Goal: Download file/media

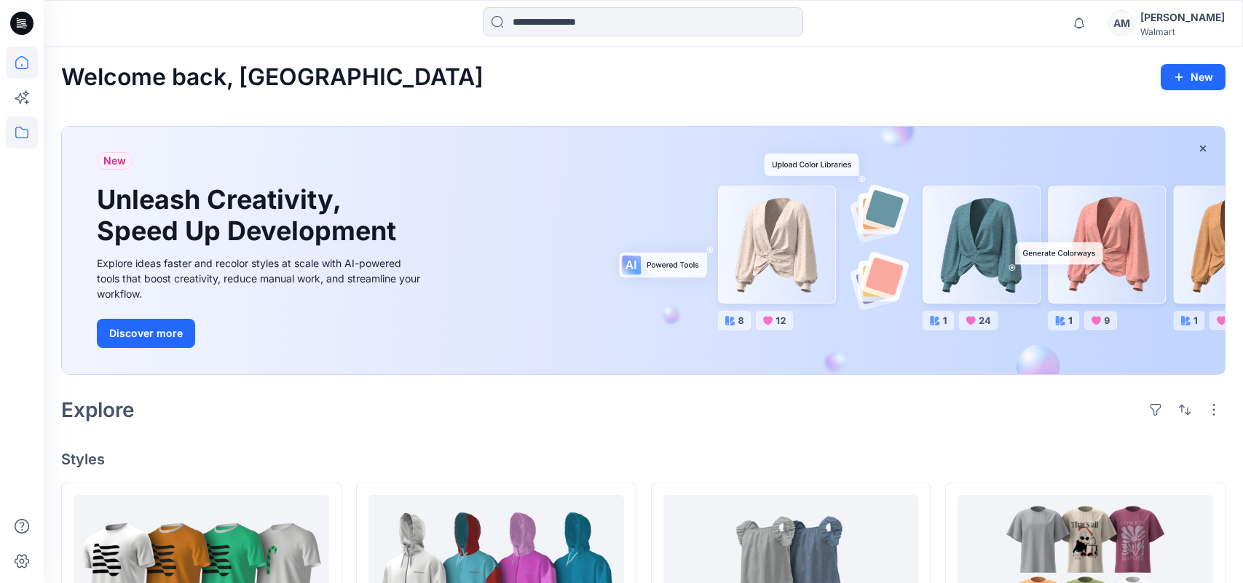
scroll to position [758, 0]
click at [11, 132] on icon at bounding box center [22, 133] width 32 height 32
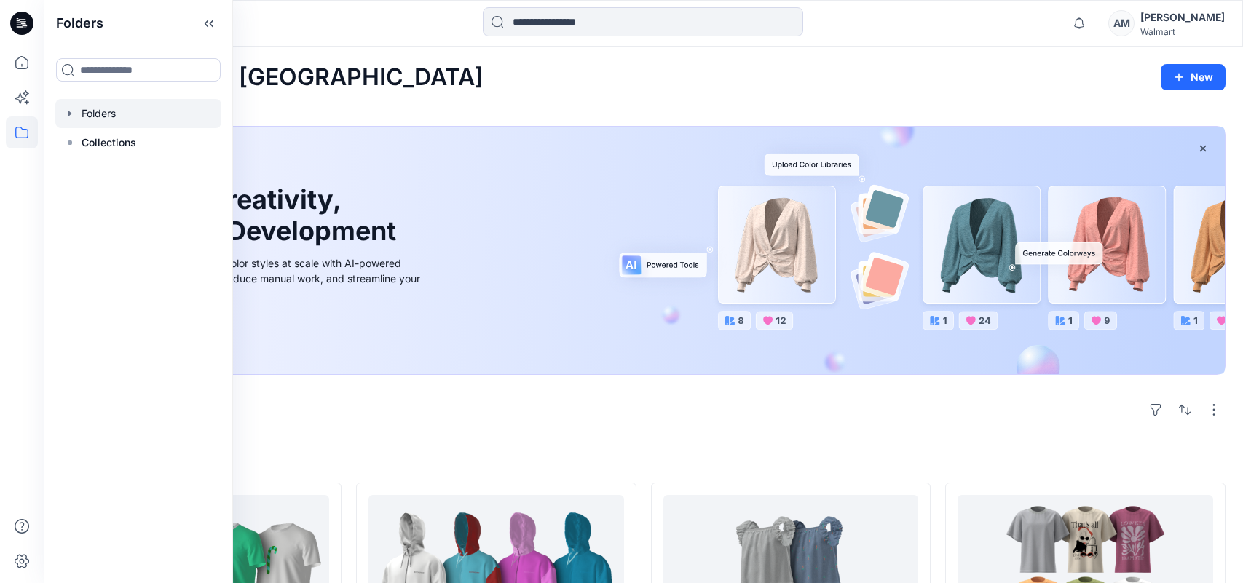
click at [141, 115] on div at bounding box center [138, 113] width 166 height 29
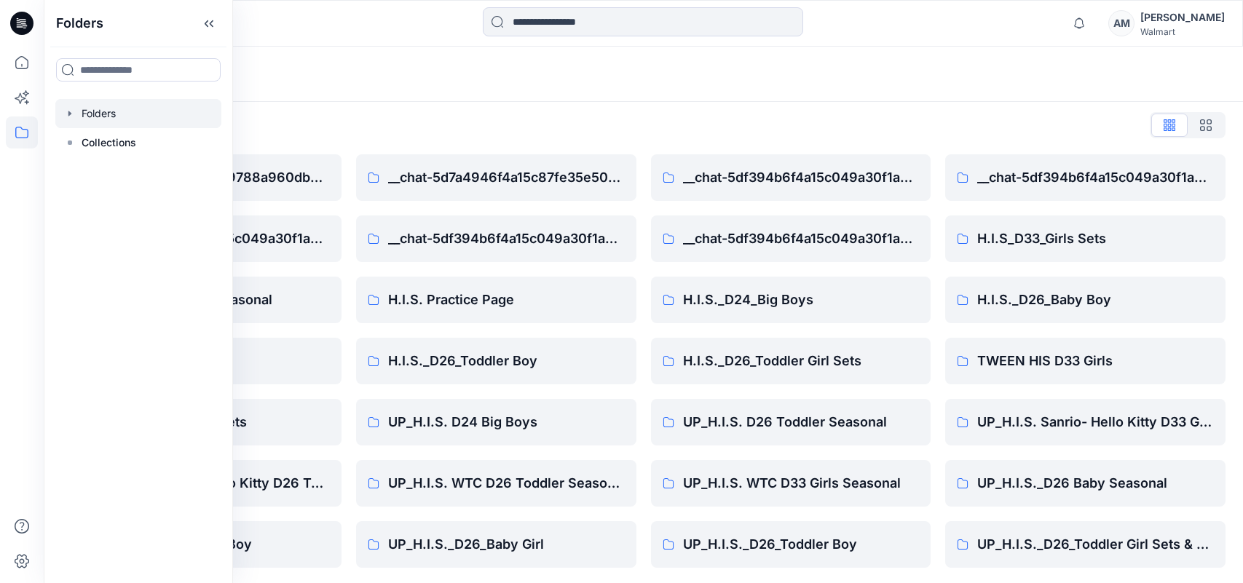
scroll to position [8, 0]
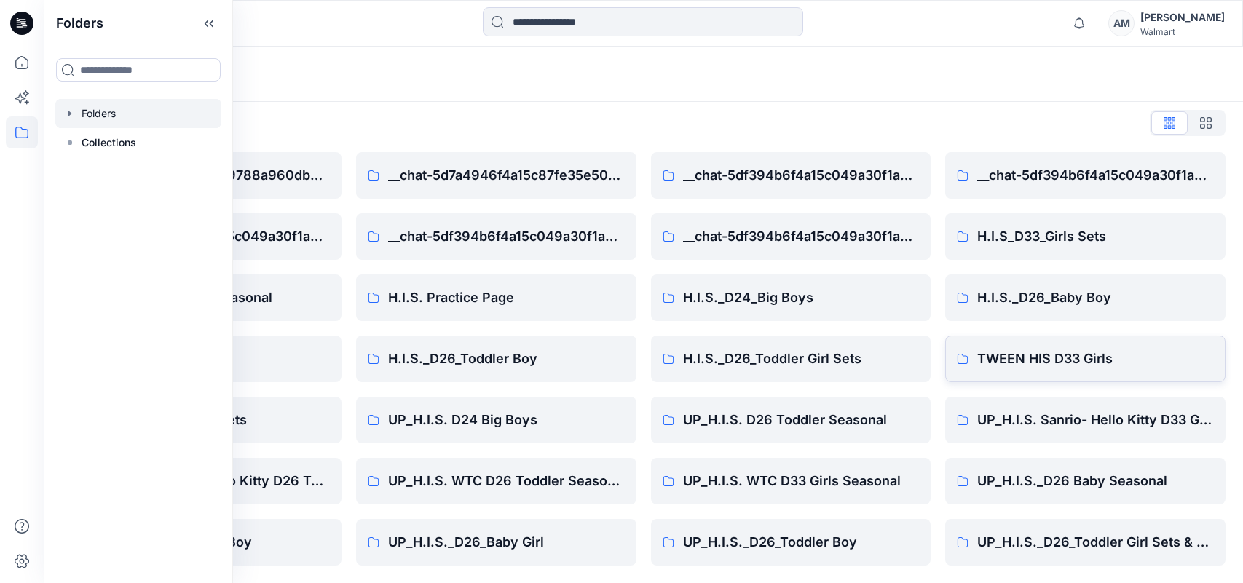
click at [1071, 361] on p "TWEEN HIS D33 Girls" at bounding box center [1095, 359] width 237 height 20
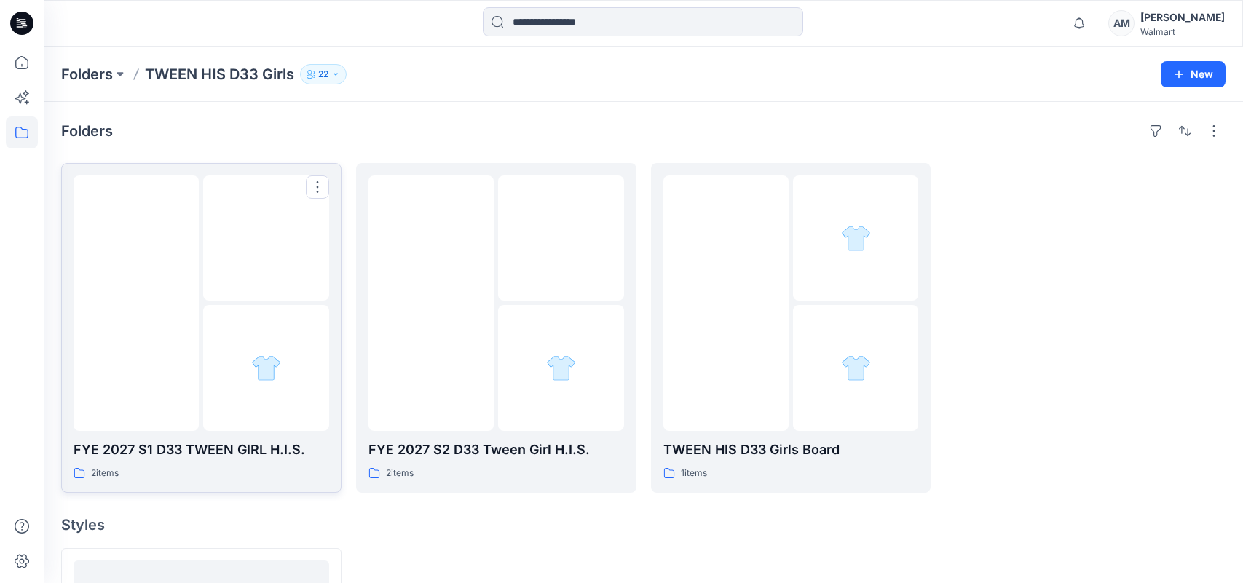
click at [136, 303] on img at bounding box center [136, 303] width 0 height 0
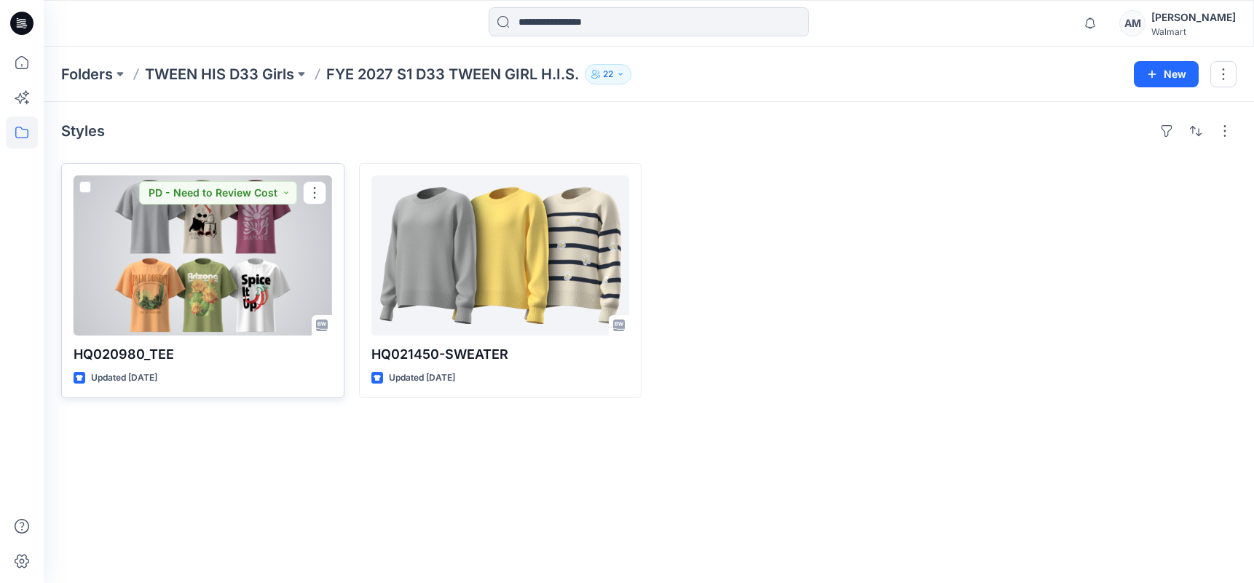
click at [209, 276] on div at bounding box center [203, 256] width 259 height 160
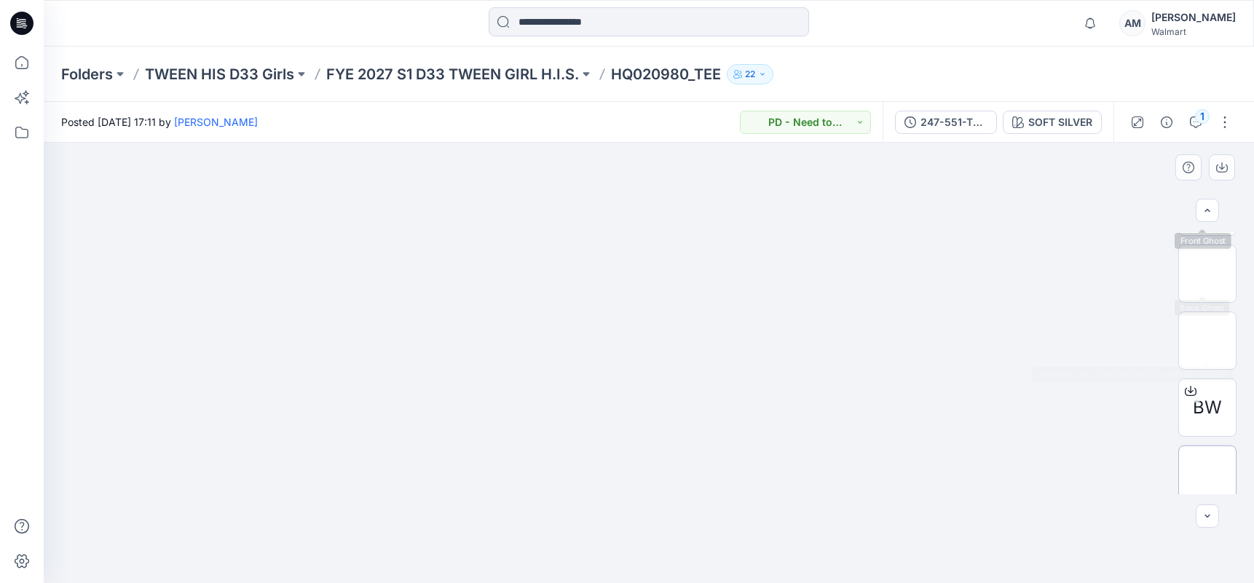
scroll to position [198, 0]
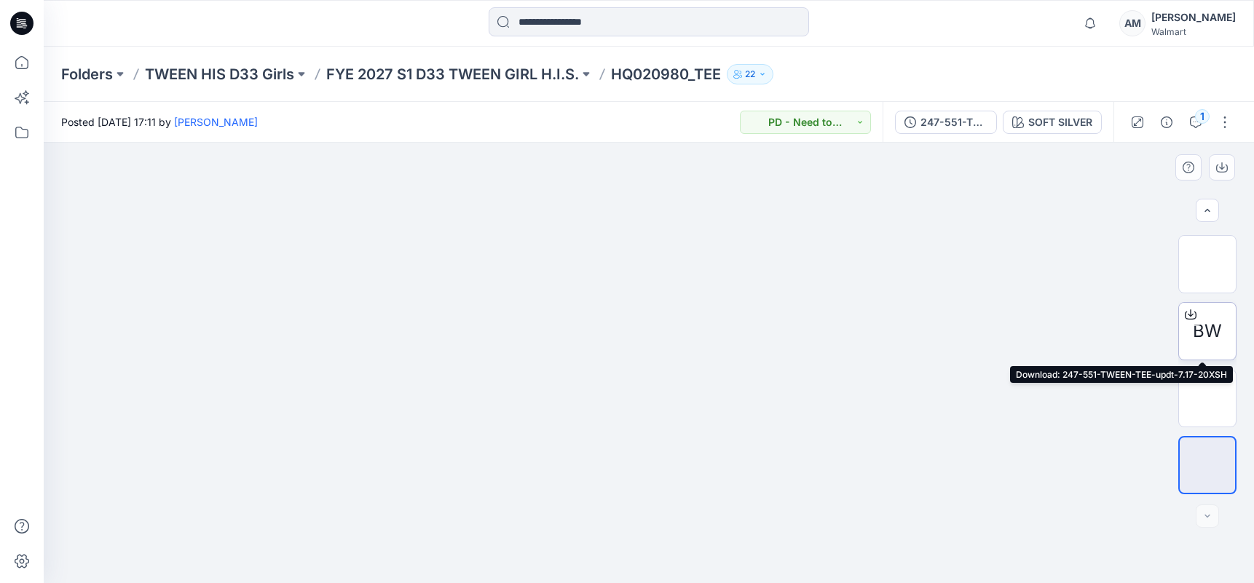
click at [1208, 326] on span "BW" at bounding box center [1207, 331] width 29 height 26
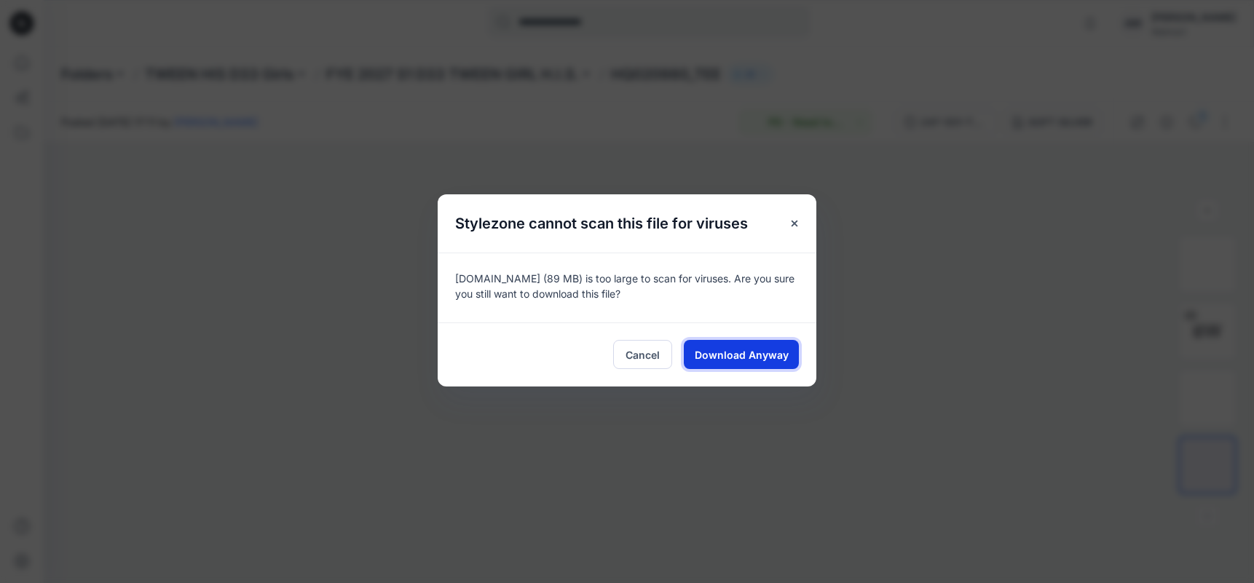
click at [741, 355] on span "Download Anyway" at bounding box center [742, 354] width 94 height 15
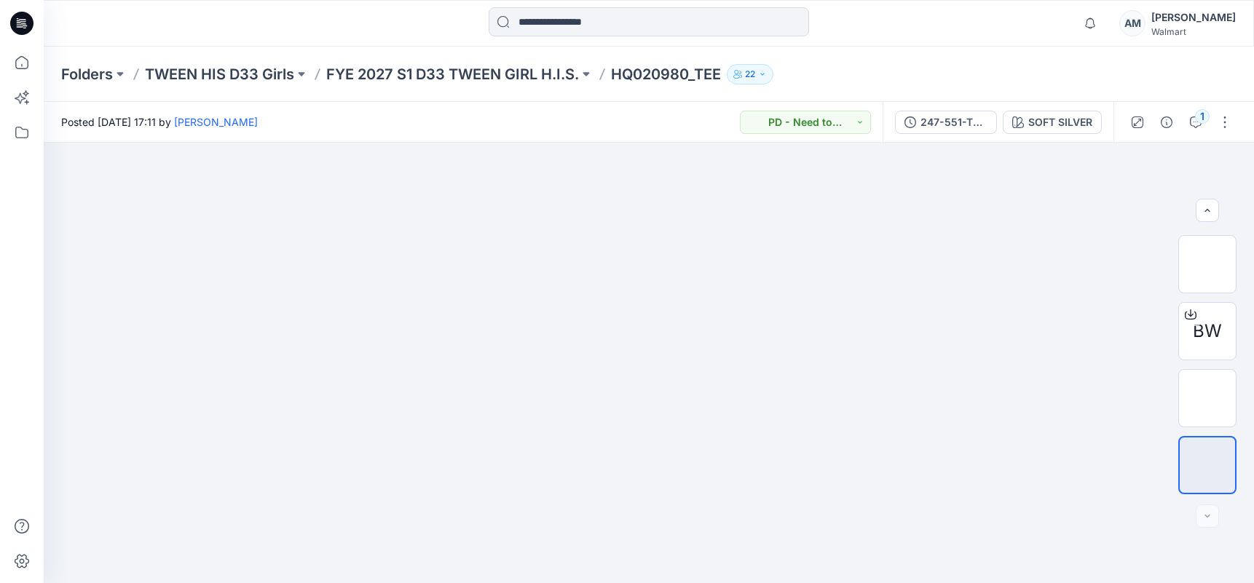
click at [1036, 51] on div "Folders TWEEN HIS D33 Girls FYE 2027 S1 D33 TWEEN GIRL H.I.S. HQ020980_TEE 22" at bounding box center [649, 74] width 1211 height 55
click at [1208, 398] on img at bounding box center [1208, 398] width 0 height 0
click at [1085, 75] on div "Folders TWEEN HIS D33 Girls FYE 2027 S1 D33 TWEEN GIRL H.I.S. HQ020980_TEE 22" at bounding box center [592, 74] width 1062 height 20
click at [1047, 25] on div "Notifications [PERSON_NAME] shared S261192-TWEEN-TEE_8-6 in FYE 2027 S2 D33 Twe…" at bounding box center [649, 23] width 1210 height 32
click at [1120, 71] on div "Folders TWEEN HIS D33 Girls FYE 2027 S1 D33 TWEEN GIRL H.I.S. HQ020980_TEE 22" at bounding box center [592, 74] width 1062 height 20
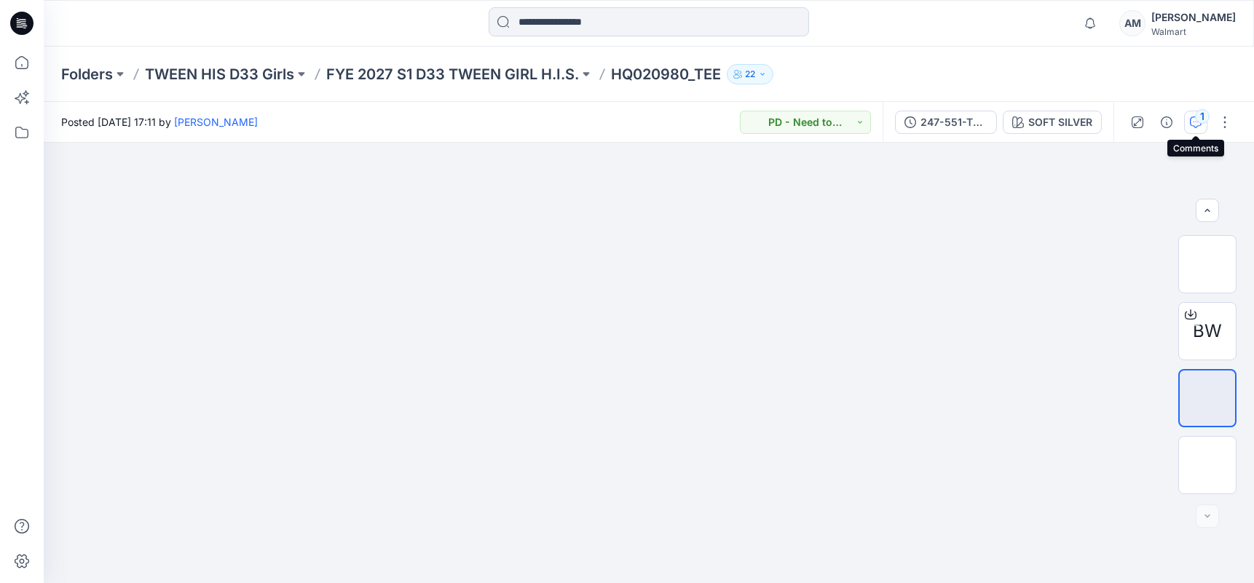
click at [1197, 122] on div "1" at bounding box center [1202, 116] width 15 height 15
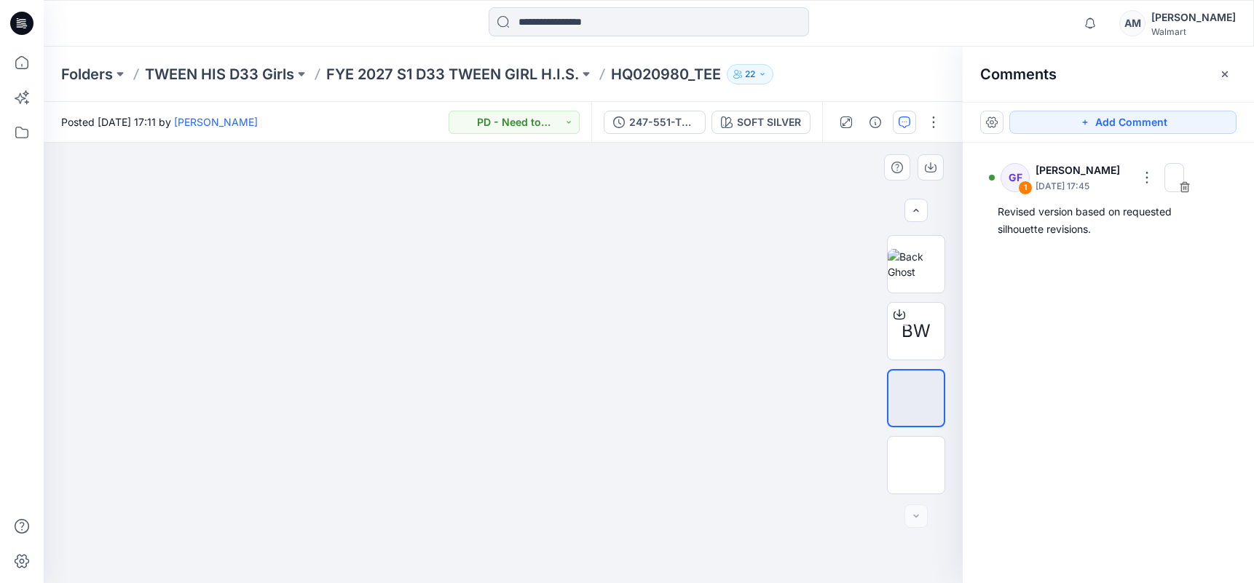
drag, startPoint x: 135, startPoint y: 562, endPoint x: 151, endPoint y: 562, distance: 16.0
click at [135, 562] on div at bounding box center [503, 363] width 919 height 441
